Goal: Find contact information: Find contact information

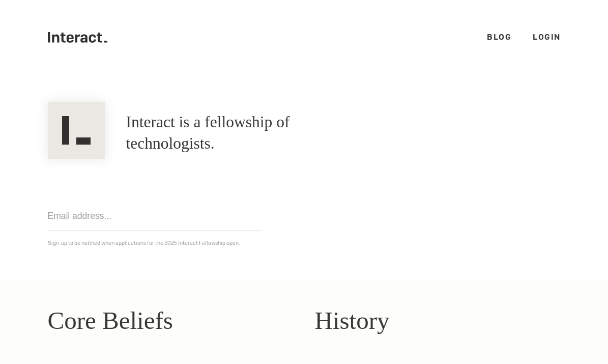
click at [544, 40] on link "Login" at bounding box center [547, 37] width 28 height 11
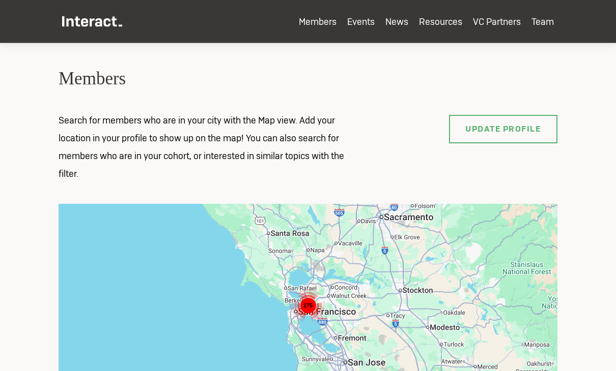
scroll to position [296, 0]
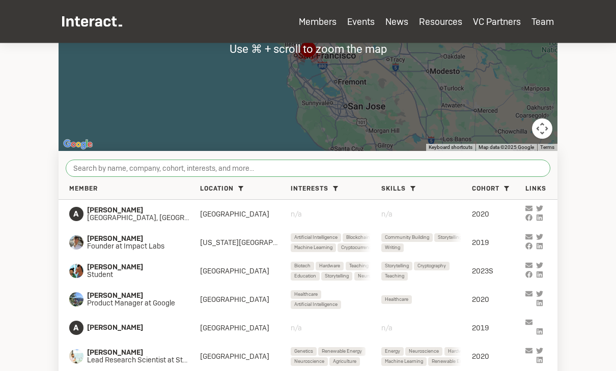
click at [340, 171] on input "search" at bounding box center [308, 168] width 484 height 17
paste input "Shariq"
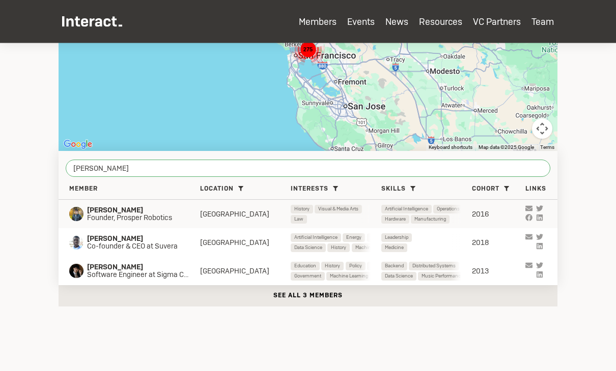
type input "Shariq"
click at [288, 208] on div "Shariq Hashme Founder, Prosper Robotics London History Visual & Media Arts Law …" at bounding box center [308, 214] width 499 height 28
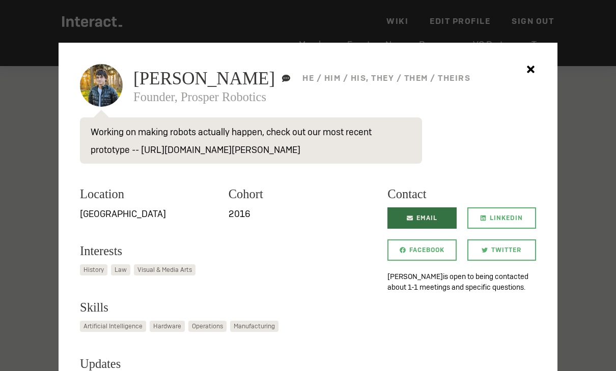
click at [426, 211] on span "Email" at bounding box center [426, 218] width 21 height 21
click at [278, 153] on p "Working on making robots actually happen, check out our most recent prototype -…" at bounding box center [251, 141] width 342 height 46
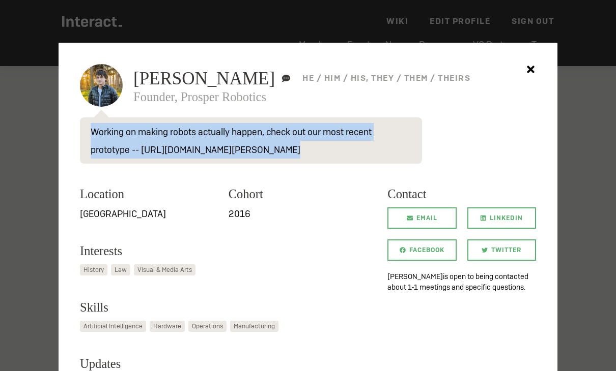
click at [278, 153] on p "Working on making robots actually happen, check out our most recent prototype -…" at bounding box center [251, 141] width 342 height 46
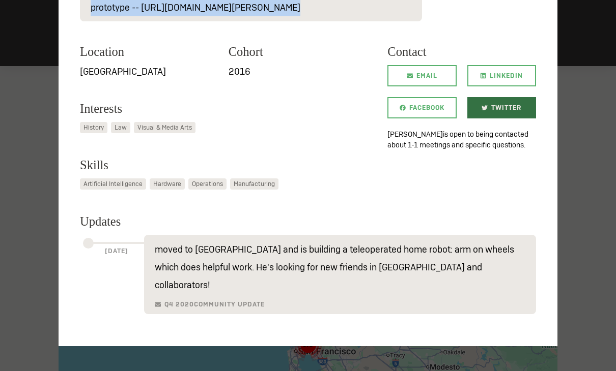
click at [472, 110] on link "Twitter" at bounding box center [501, 107] width 69 height 21
